Goal: Task Accomplishment & Management: Manage account settings

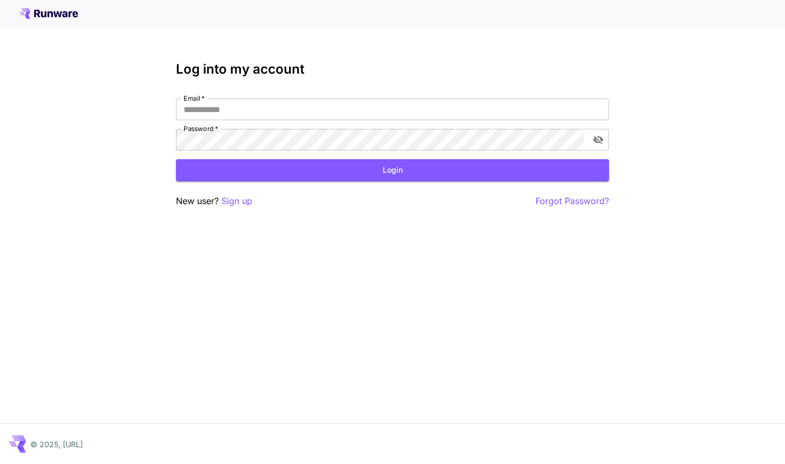
click at [489, 121] on div "Email   * Email   * Password   * Password   *" at bounding box center [392, 125] width 433 height 52
click at [461, 104] on input "Email   *" at bounding box center [392, 110] width 433 height 22
click at [482, 126] on div "Email   * Email   * Password   * Password   *" at bounding box center [392, 125] width 433 height 52
click at [464, 101] on input "Email   *" at bounding box center [392, 110] width 433 height 22
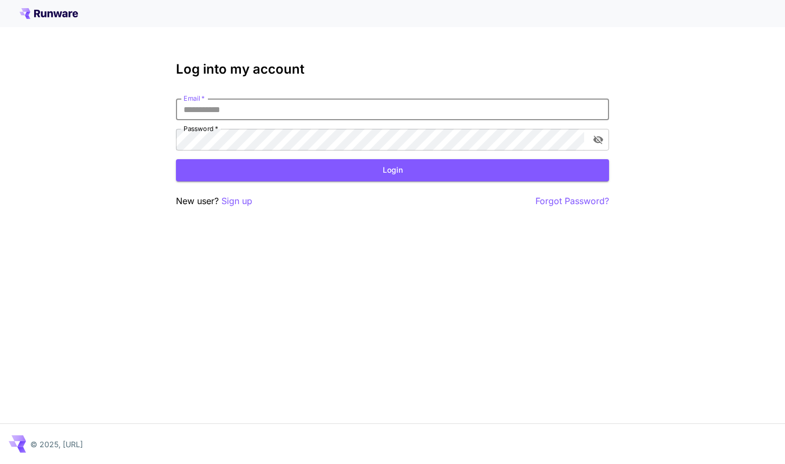
click at [590, 99] on input "Email   *" at bounding box center [392, 110] width 433 height 22
click at [594, 102] on input "Email   *" at bounding box center [392, 110] width 433 height 22
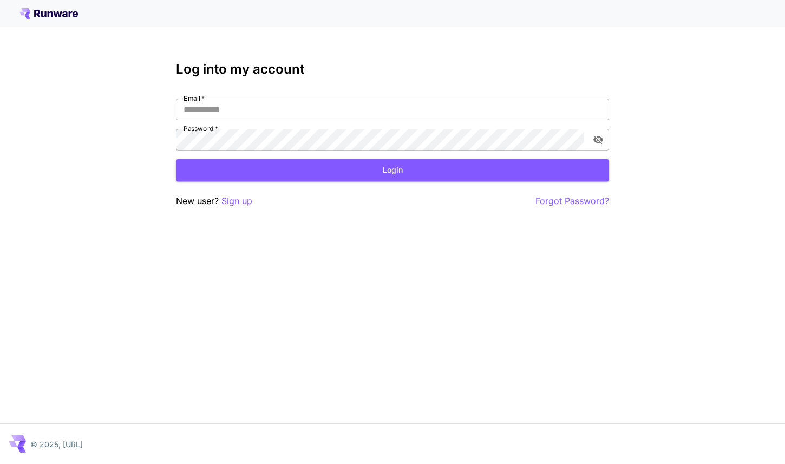
type input "**********"
click at [438, 180] on button "Login" at bounding box center [392, 170] width 433 height 22
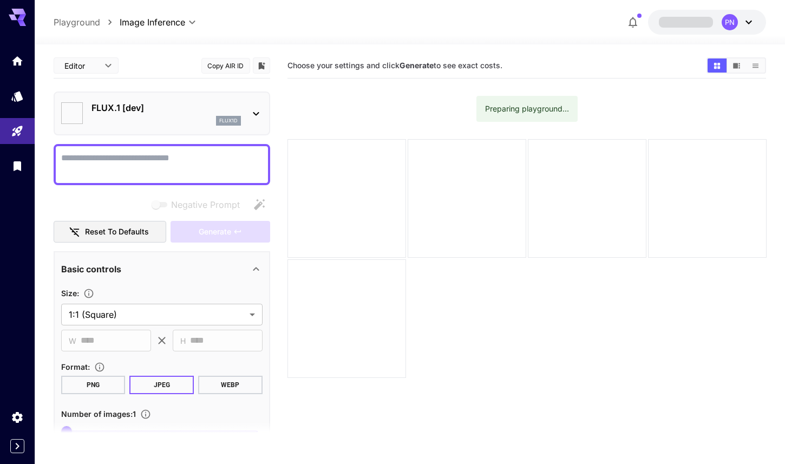
type input "**********"
click at [19, 270] on icon "Usage" at bounding box center [18, 267] width 13 height 13
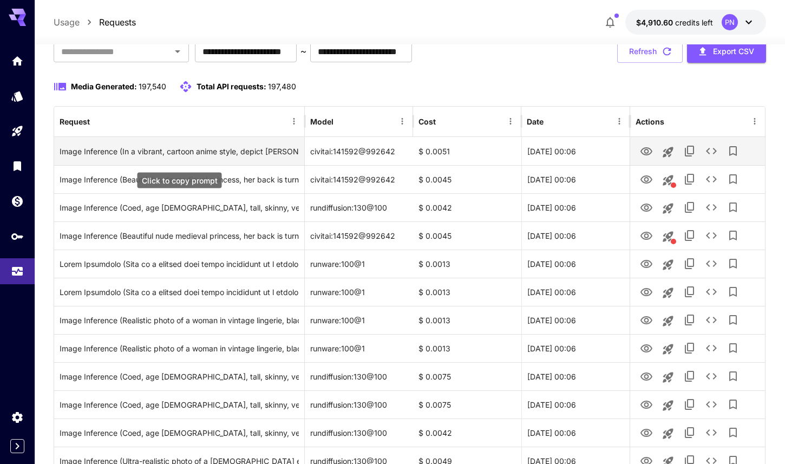
scroll to position [198, 0]
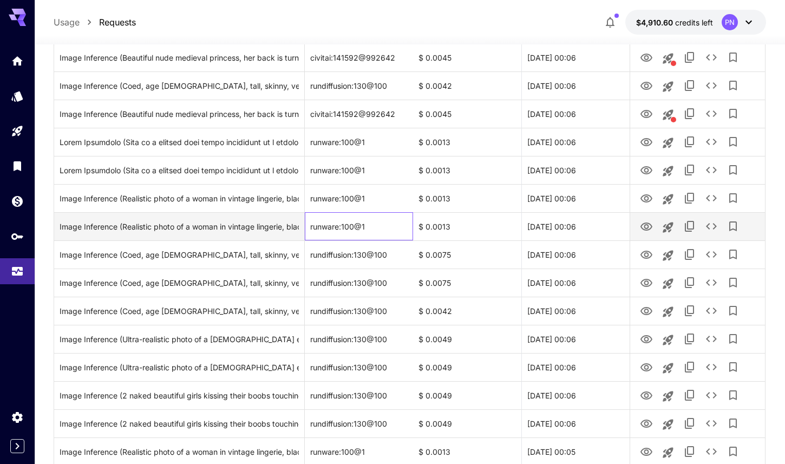
click at [355, 229] on div "runware:100@1" at bounding box center [359, 226] width 108 height 28
copy div "runware:100@1"
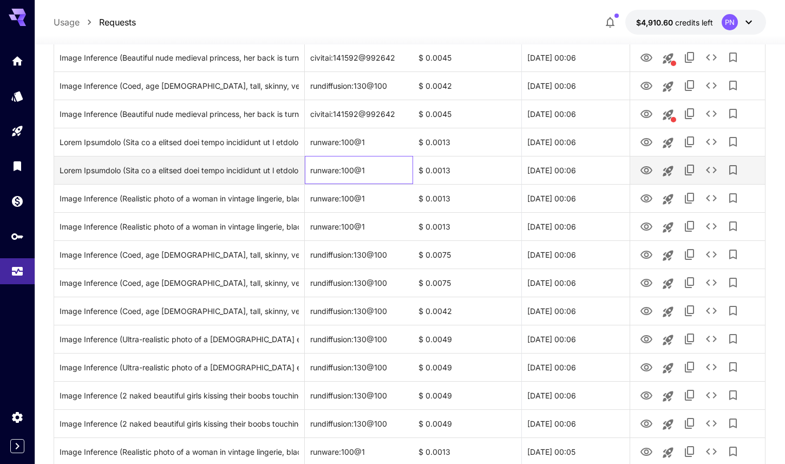
click at [377, 182] on div "runware:100@1" at bounding box center [359, 170] width 108 height 28
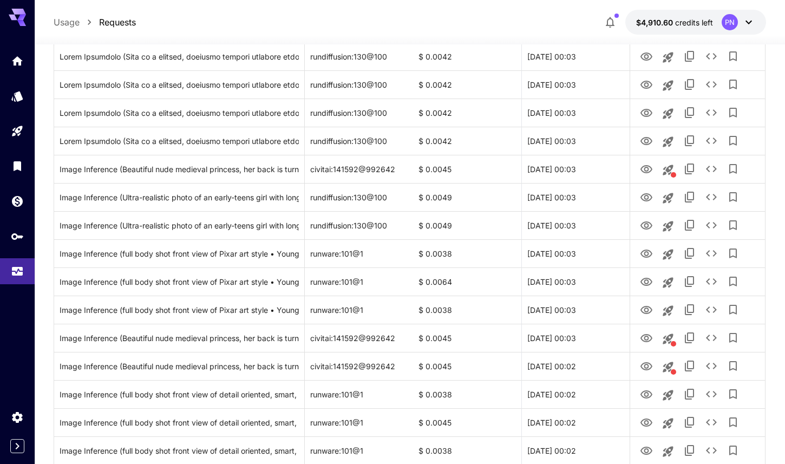
scroll to position [1217, 0]
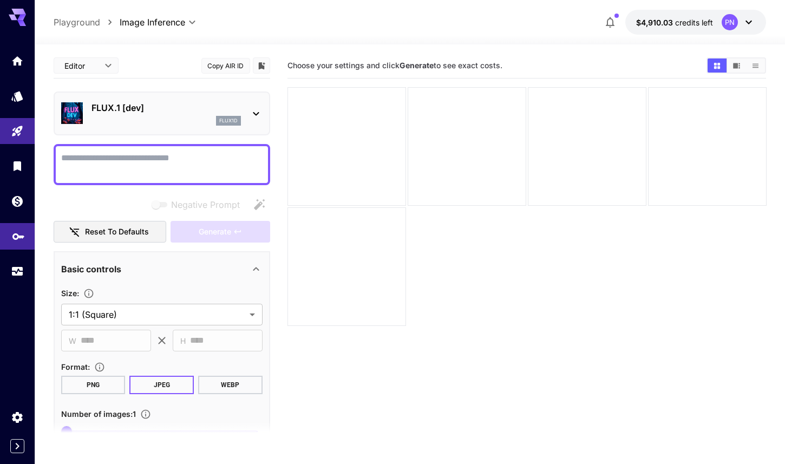
click at [20, 245] on link at bounding box center [17, 236] width 35 height 27
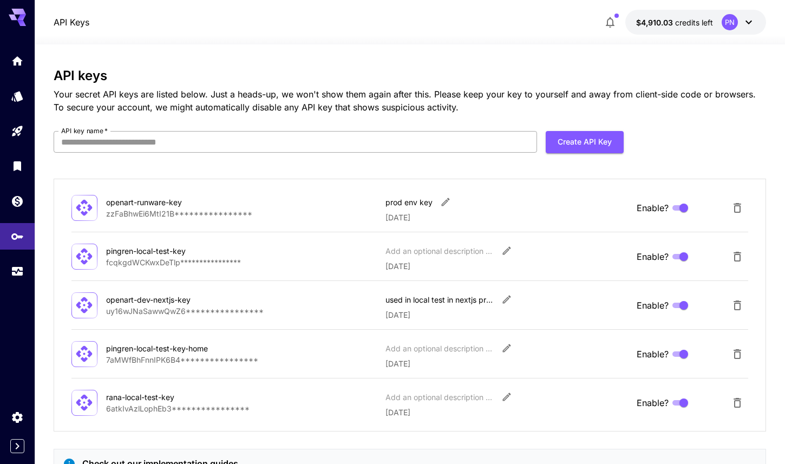
click at [212, 139] on input "API key name   *" at bounding box center [295, 142] width 483 height 22
click at [183, 246] on div "pingren-local-test-key" at bounding box center [160, 250] width 108 height 11
copy div "pingren-local-test-key"
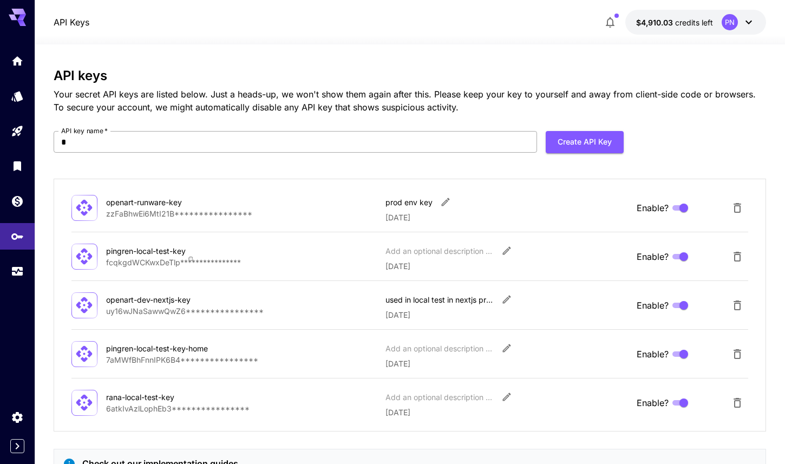
click at [135, 148] on input "*" at bounding box center [295, 142] width 483 height 22
paste input "**********"
type input "**********"
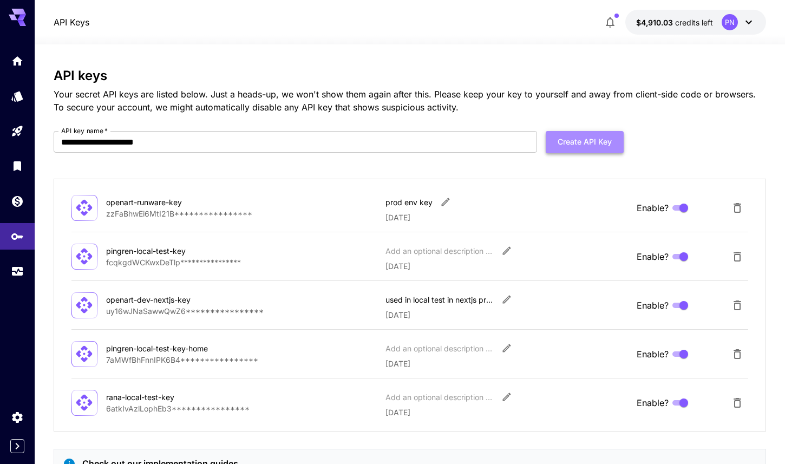
click at [566, 143] on button "Create API Key" at bounding box center [585, 142] width 78 height 22
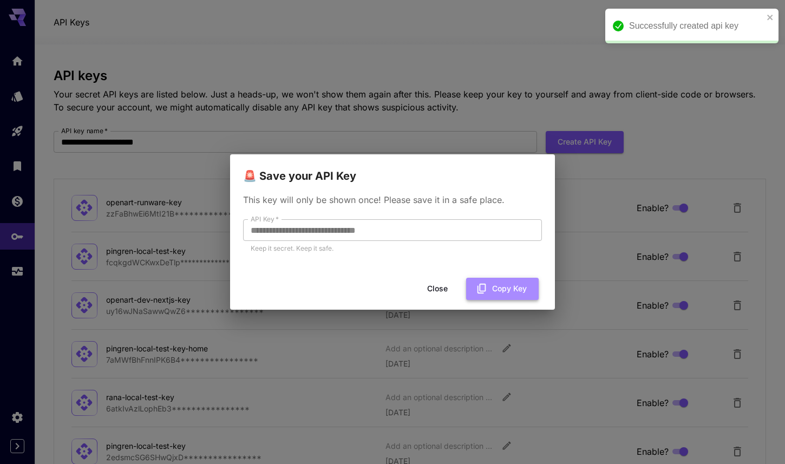
click at [475, 290] on button "Copy Key" at bounding box center [502, 289] width 73 height 22
click at [440, 288] on button "Close" at bounding box center [437, 289] width 49 height 22
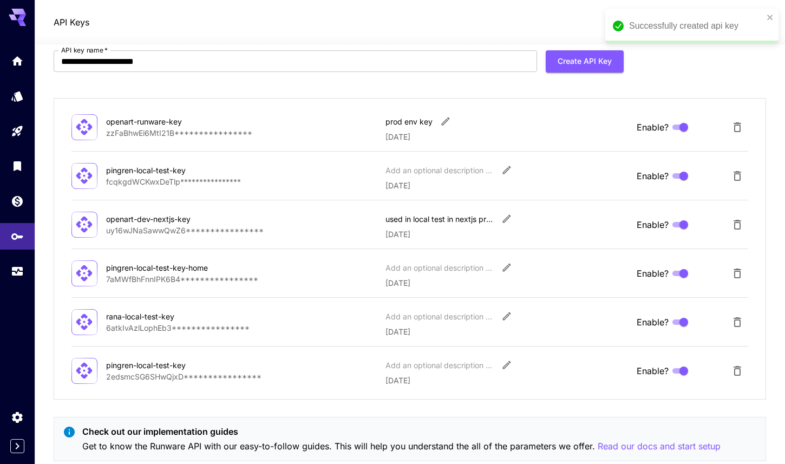
scroll to position [92, 0]
